Goal: Book appointment/travel/reservation

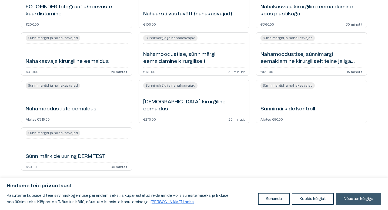
click at [357, 199] on button "Nõustun kõigiga" at bounding box center [358, 199] width 45 height 12
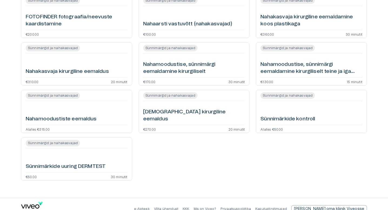
scroll to position [89, 0]
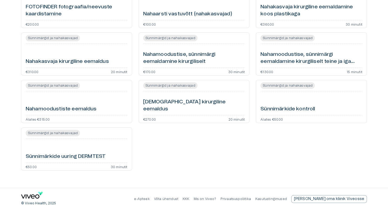
click at [204, 52] on h6 "Nahamoodustise, sünnimärgi eemaldamine kirurgiliselt" at bounding box center [194, 58] width 102 height 14
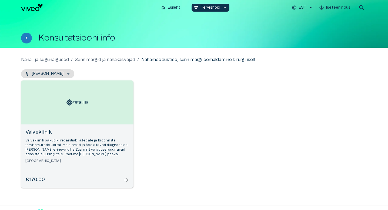
click at [116, 138] on div "Valvekliinik Valvekliinik pakub kiiret arstiabi ägedate ja krooniliste tervisem…" at bounding box center [77, 146] width 104 height 35
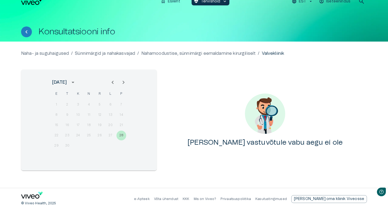
click at [122, 136] on div "22 23 24 25 26 27 28" at bounding box center [89, 136] width 86 height 10
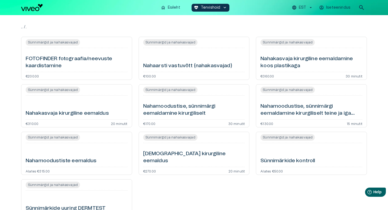
scroll to position [89, 0]
